Goal: Information Seeking & Learning: Learn about a topic

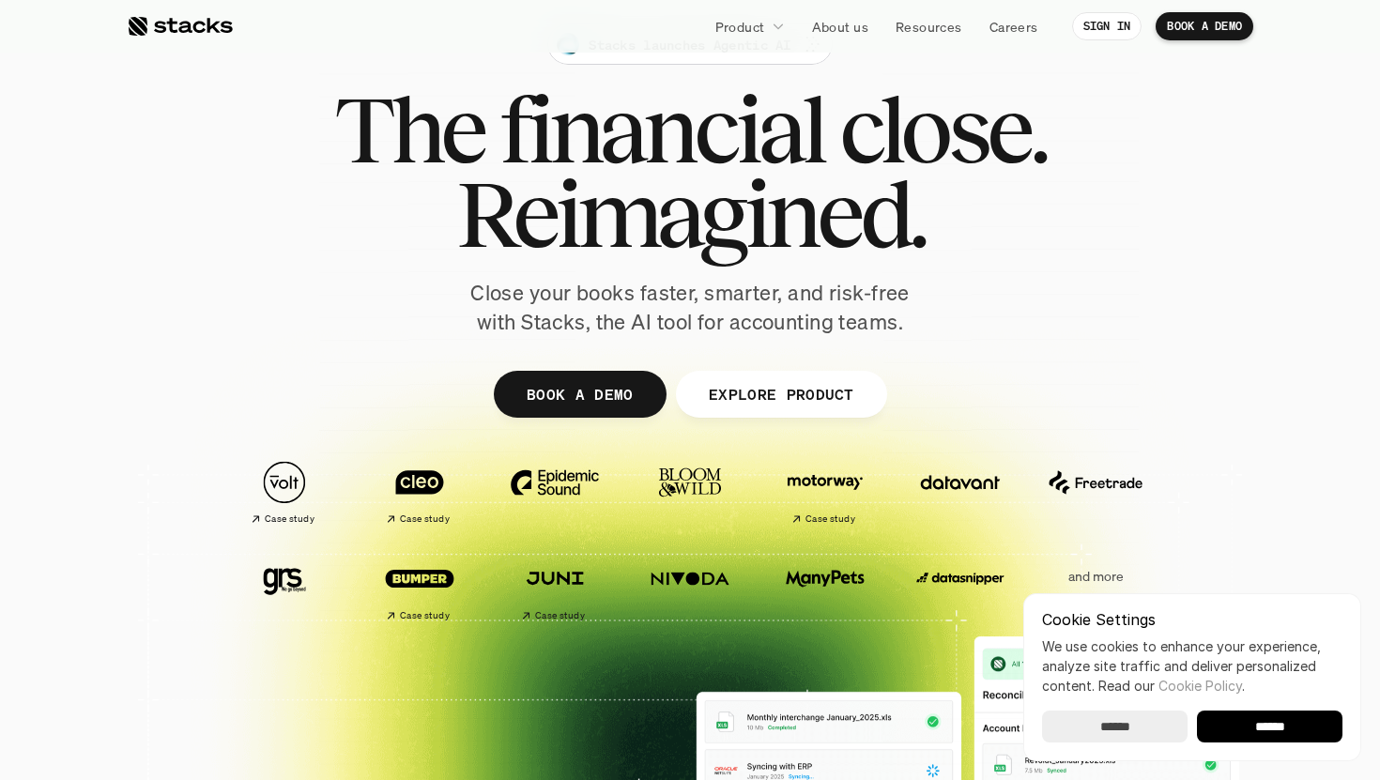
scroll to position [100, 0]
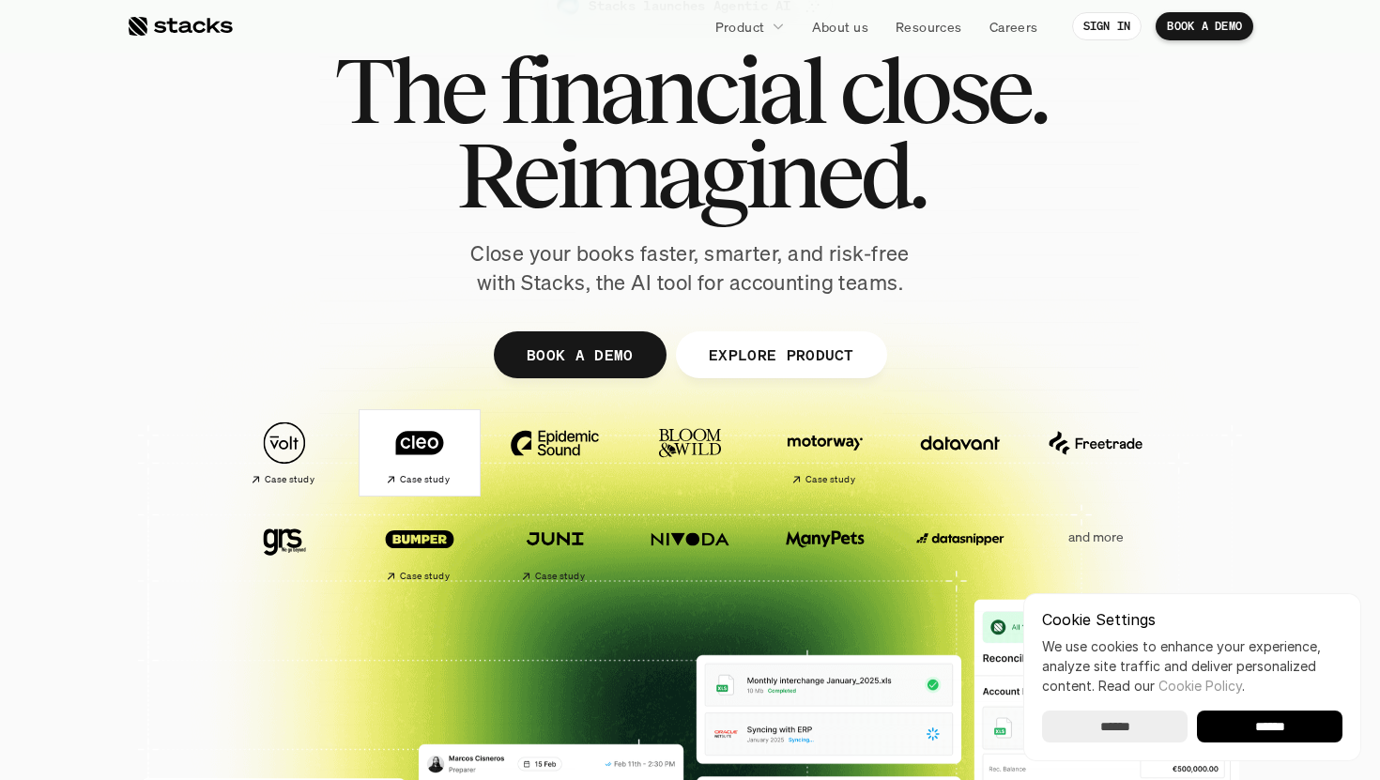
click at [402, 478] on h2 "Case study" at bounding box center [425, 479] width 50 height 11
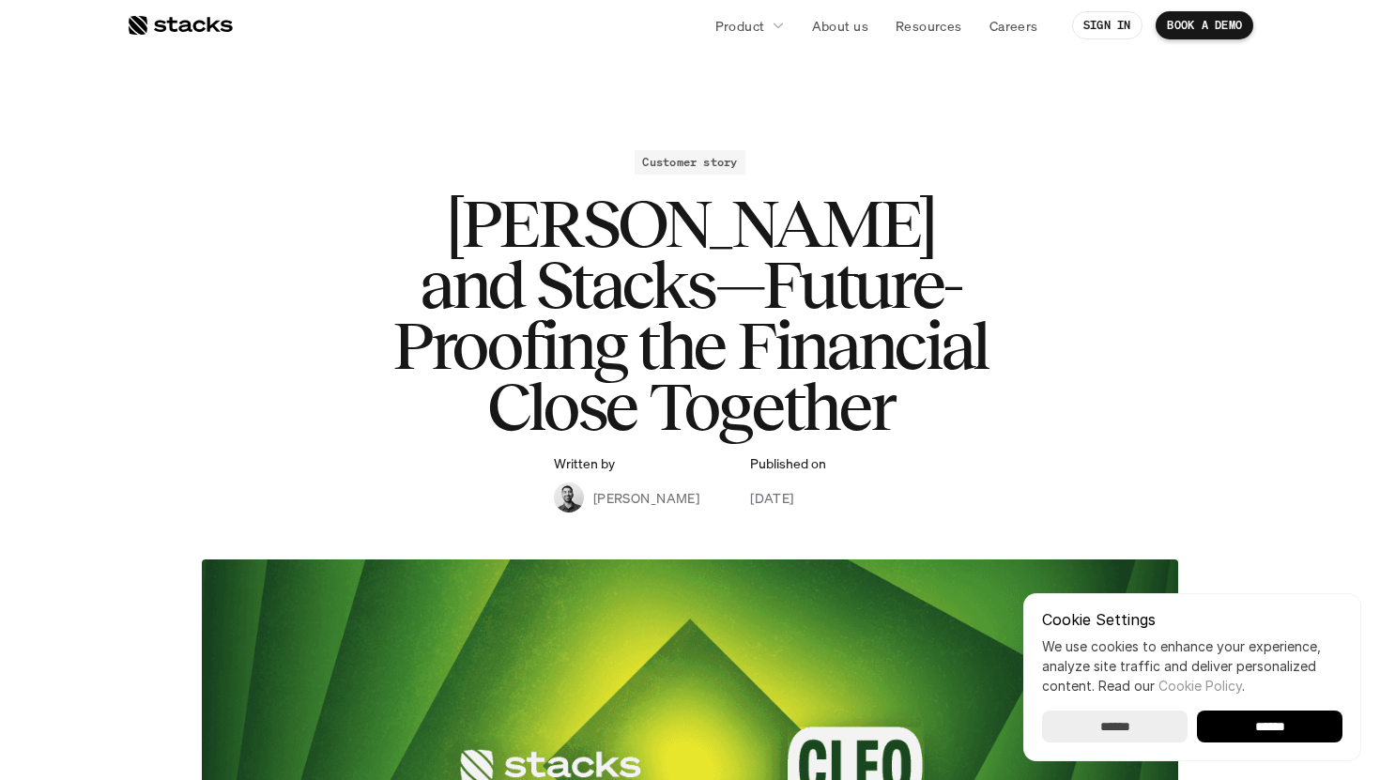
click at [191, 22] on div at bounding box center [180, 25] width 106 height 23
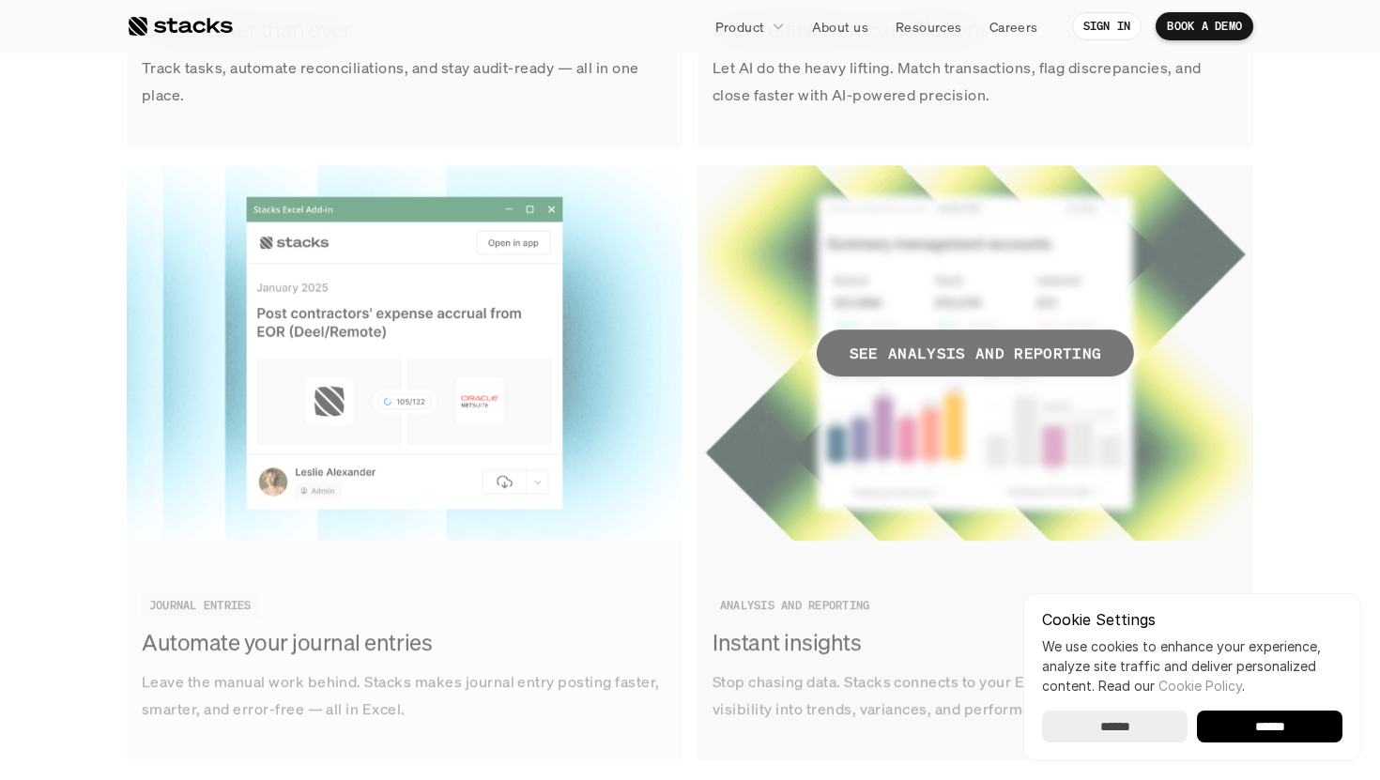
scroll to position [2821, 0]
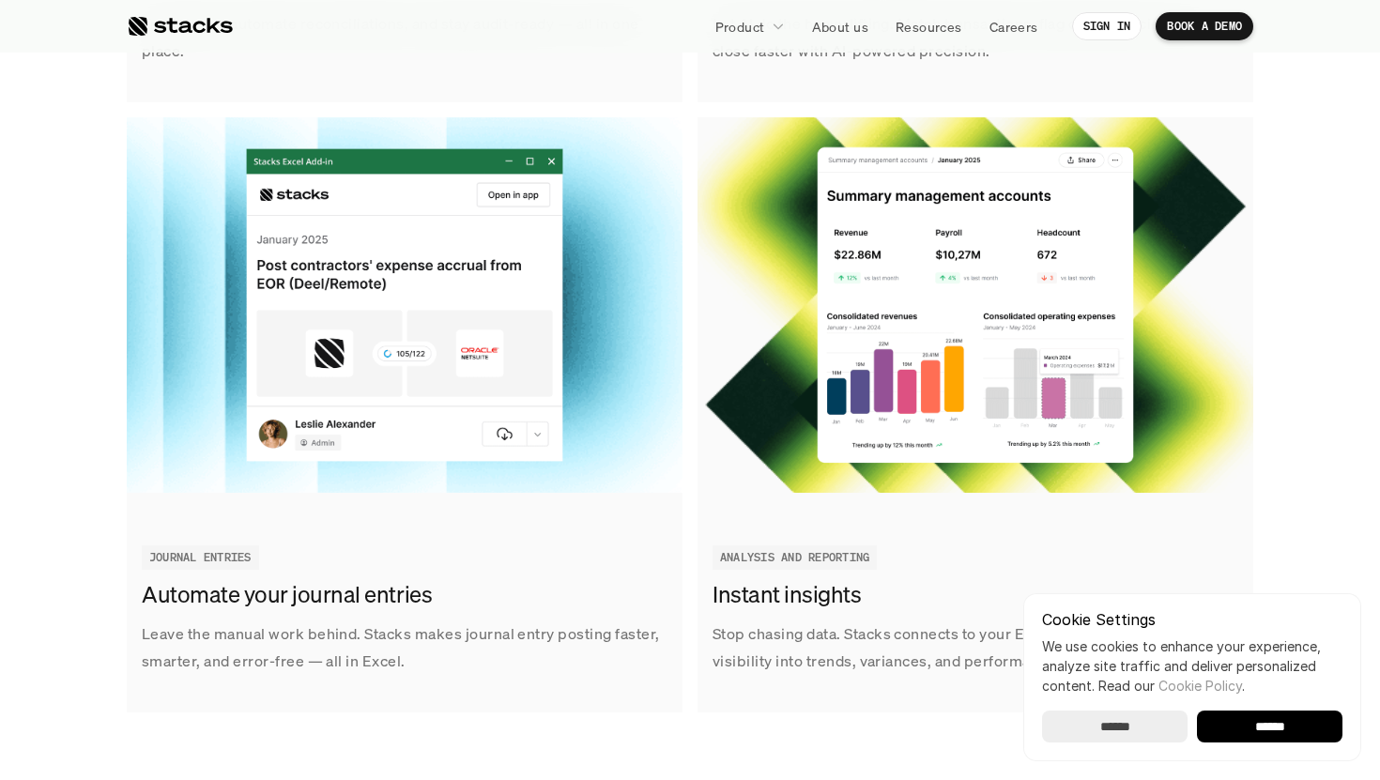
click at [1294, 714] on input "******" at bounding box center [1269, 726] width 145 height 32
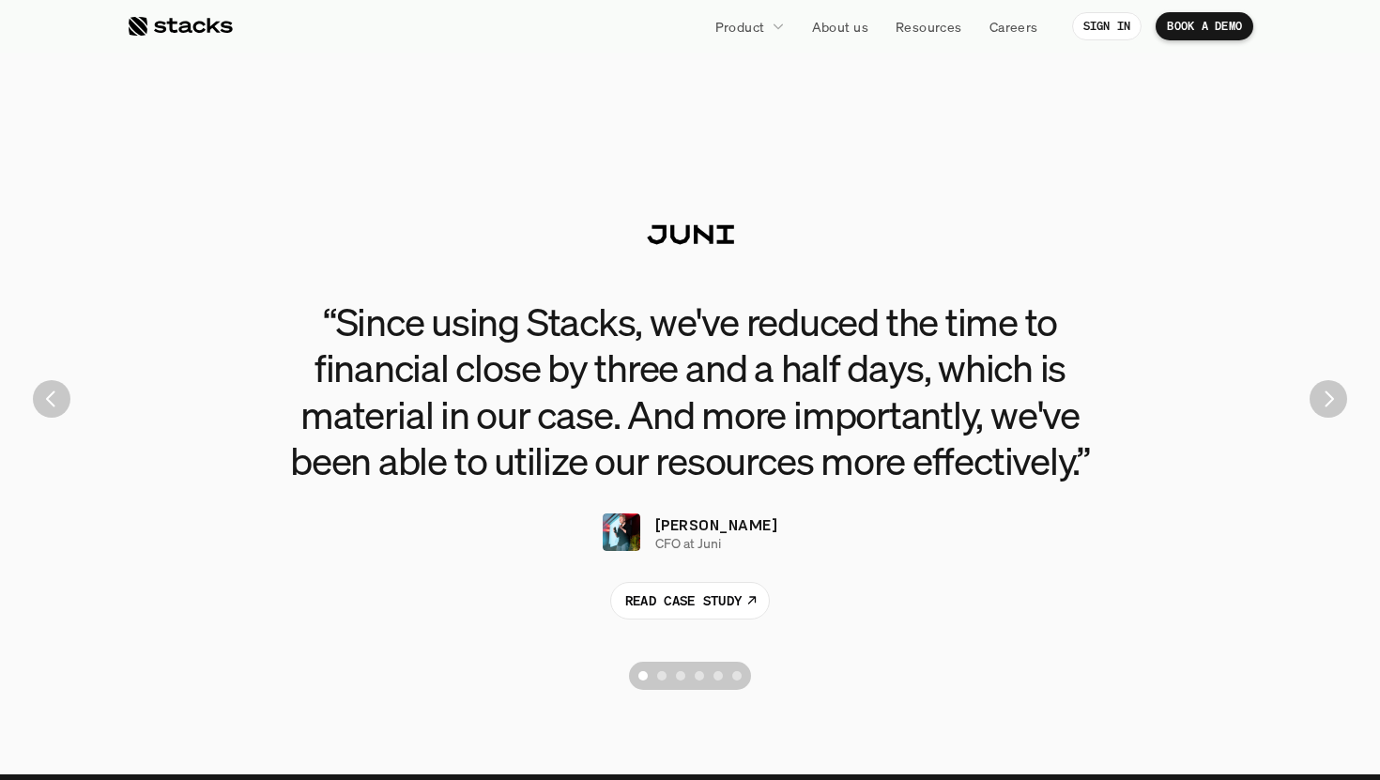
scroll to position [4199, 0]
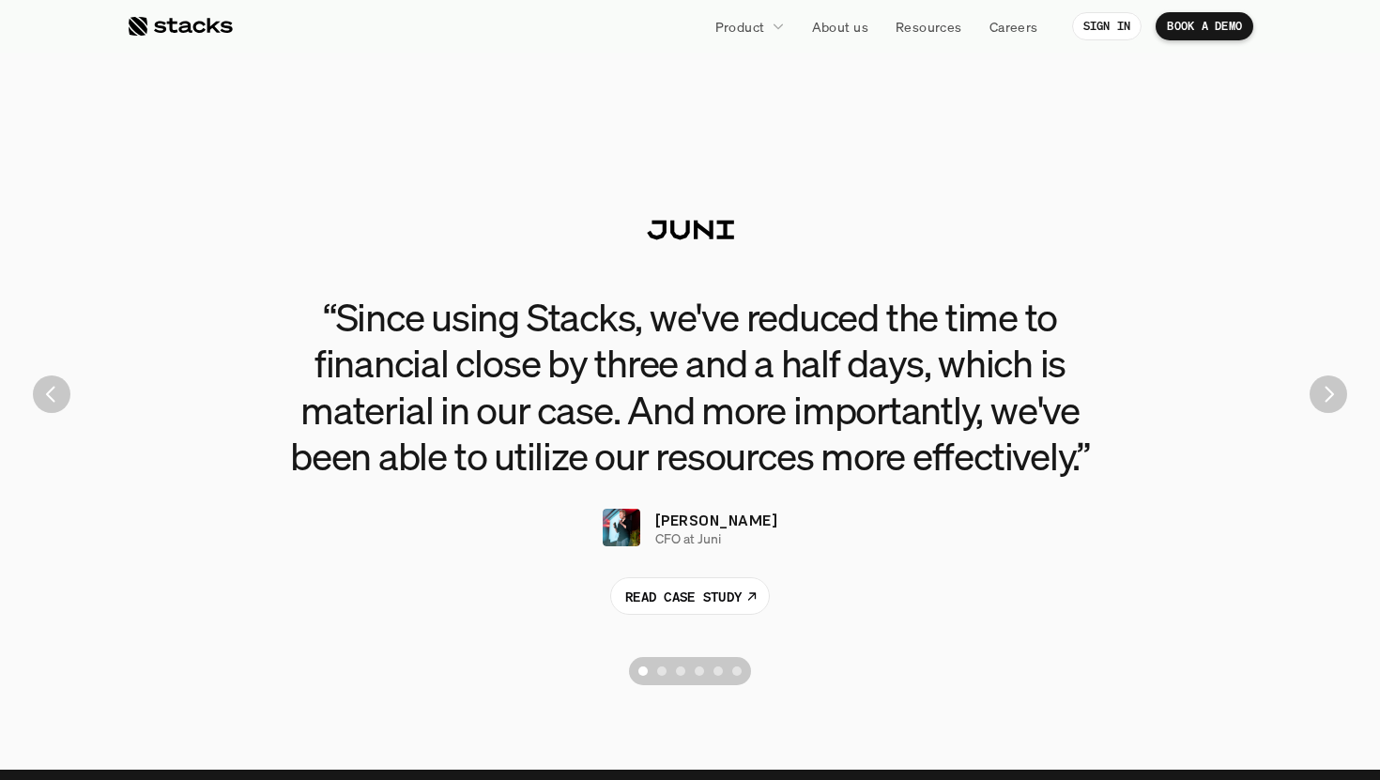
click at [723, 595] on p "READ CASE STUDY" at bounding box center [683, 596] width 116 height 20
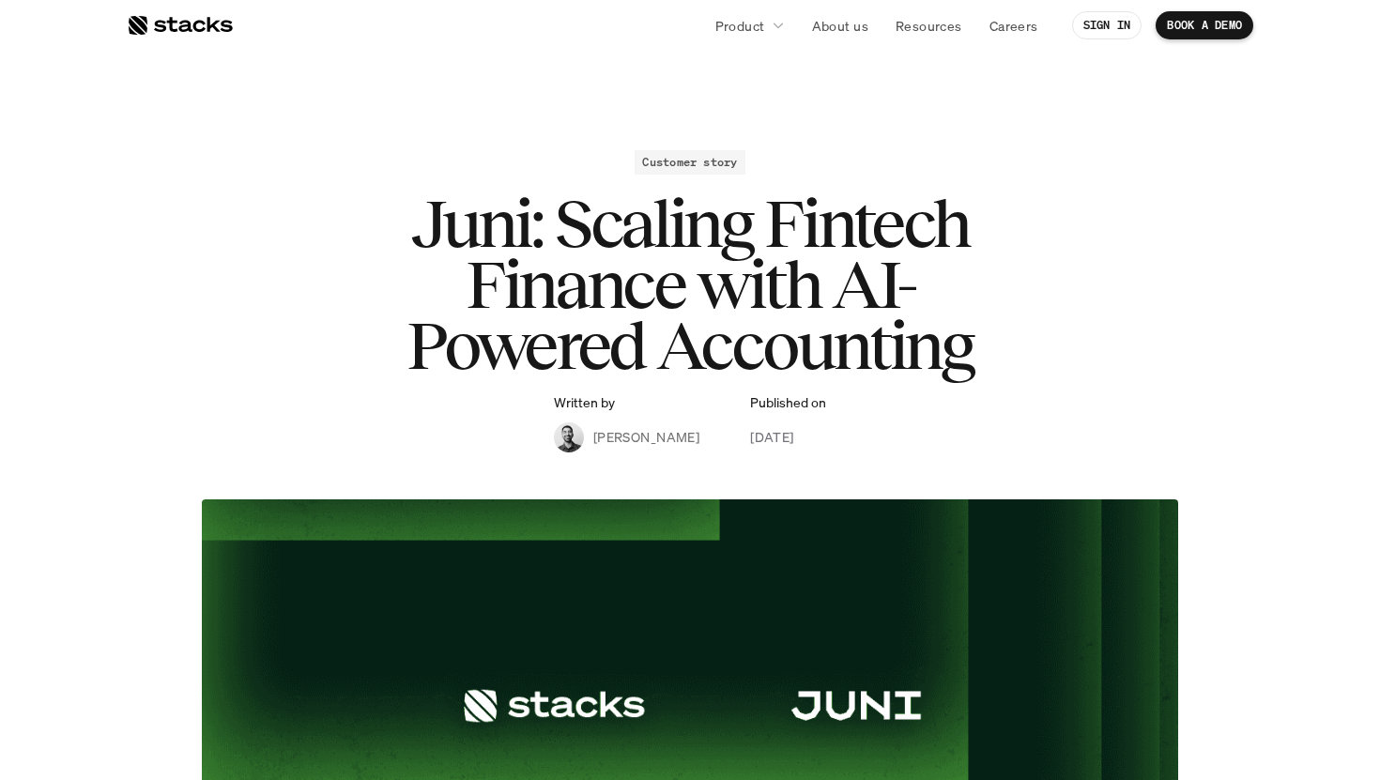
click at [177, 29] on div at bounding box center [180, 25] width 106 height 23
